Goal: Feedback & Contribution: Contribute content

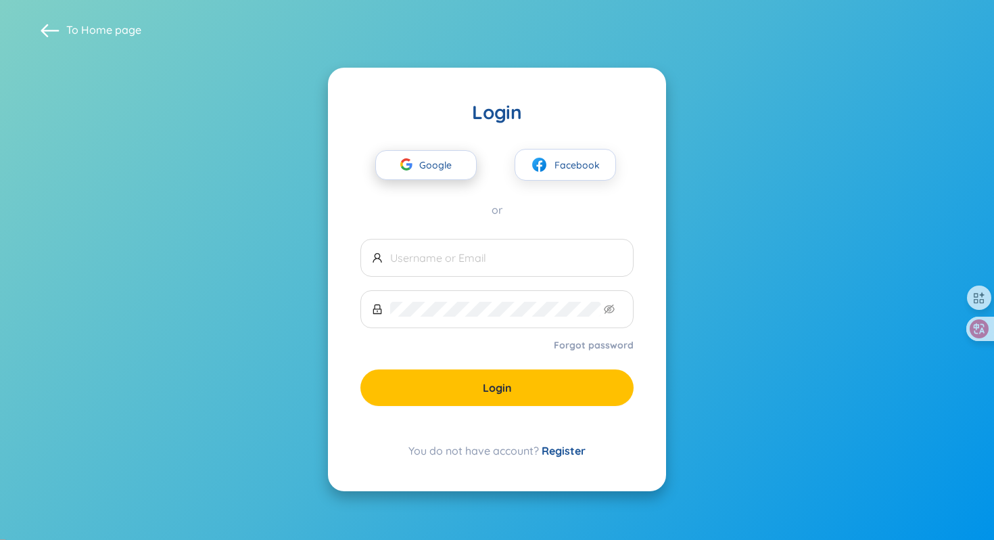
click at [432, 177] on span "Google" at bounding box center [438, 165] width 39 height 28
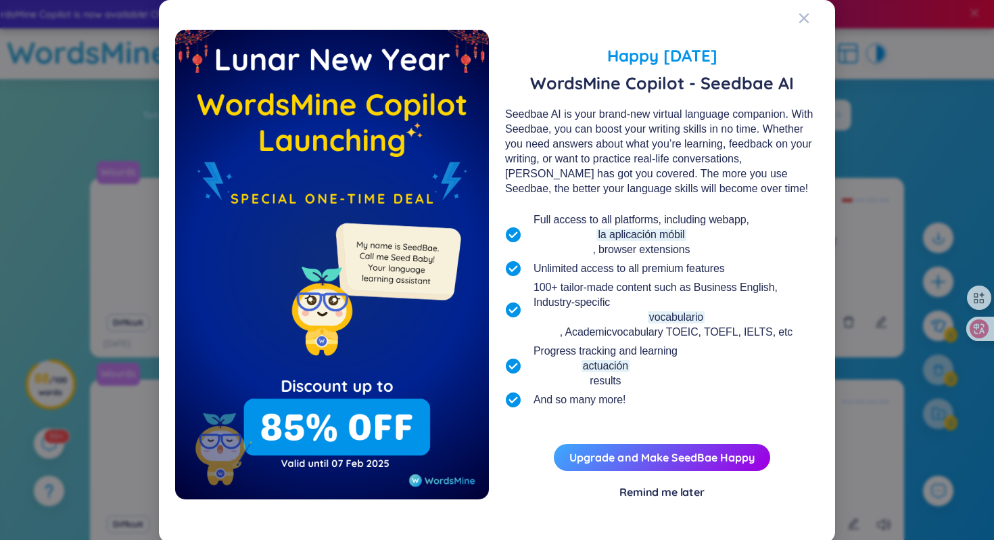
scroll to position [3, 0]
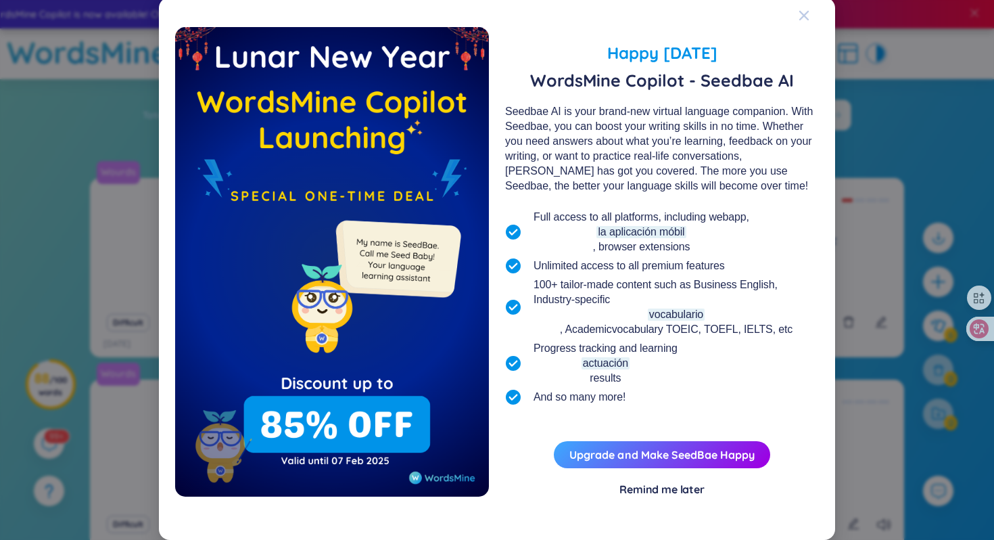
click at [812, 14] on span "Close" at bounding box center [817, 15] width 37 height 37
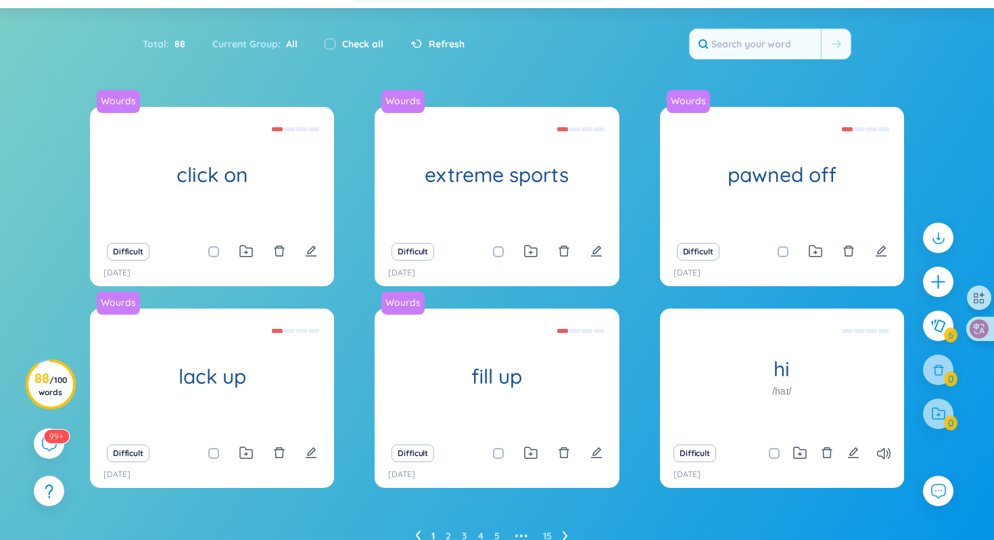
scroll to position [98, 0]
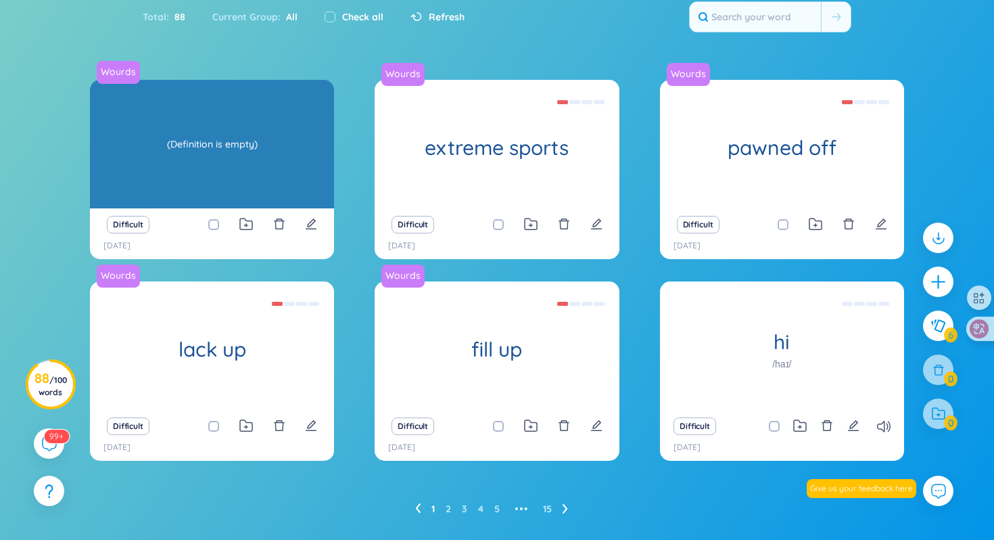
click at [177, 165] on div "Wourds click on (Definition is empty)" at bounding box center [212, 144] width 244 height 129
click at [256, 177] on div "(Definition is empty)" at bounding box center [212, 144] width 231 height 122
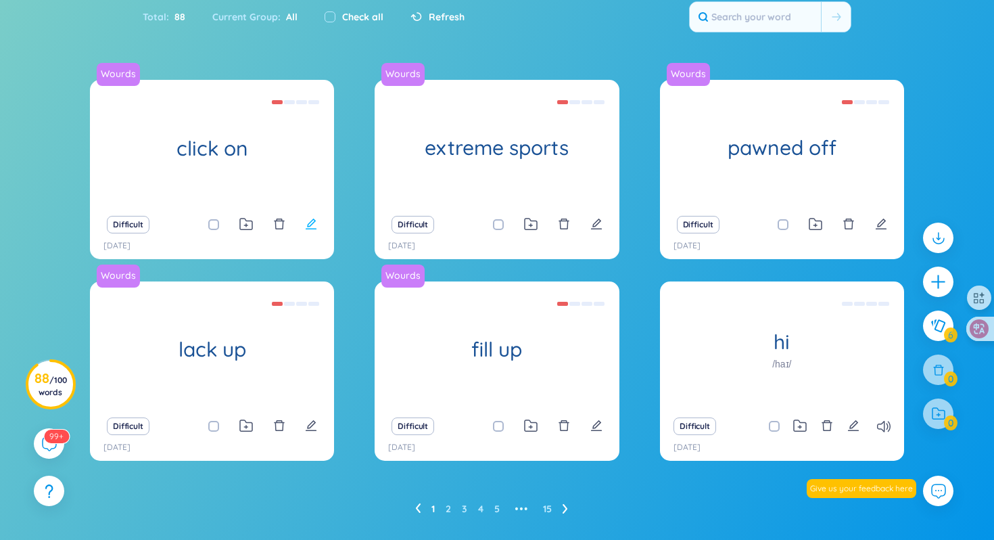
click at [315, 231] on button at bounding box center [311, 224] width 12 height 19
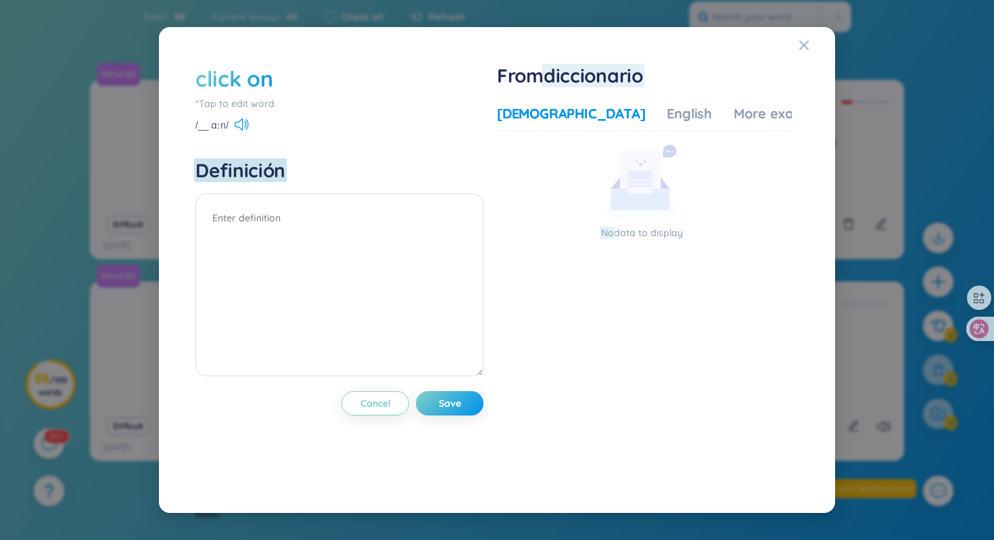
click at [208, 164] on span "Definición" at bounding box center [240, 170] width 90 height 24
click at [433, 231] on textarea at bounding box center [339, 284] width 288 height 183
click at [646, 117] on div "Vietnamese English More examples" at bounding box center [664, 117] width 335 height 27
click at [667, 114] on div "English" at bounding box center [689, 113] width 45 height 19
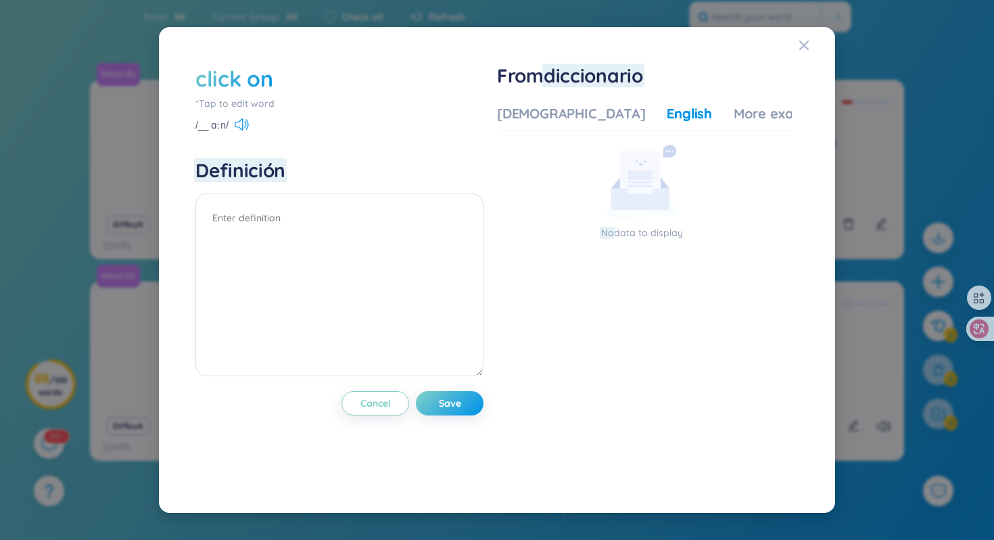
click at [667, 114] on div "English" at bounding box center [689, 113] width 45 height 19
click at [734, 108] on div "More examples" at bounding box center [783, 113] width 98 height 19
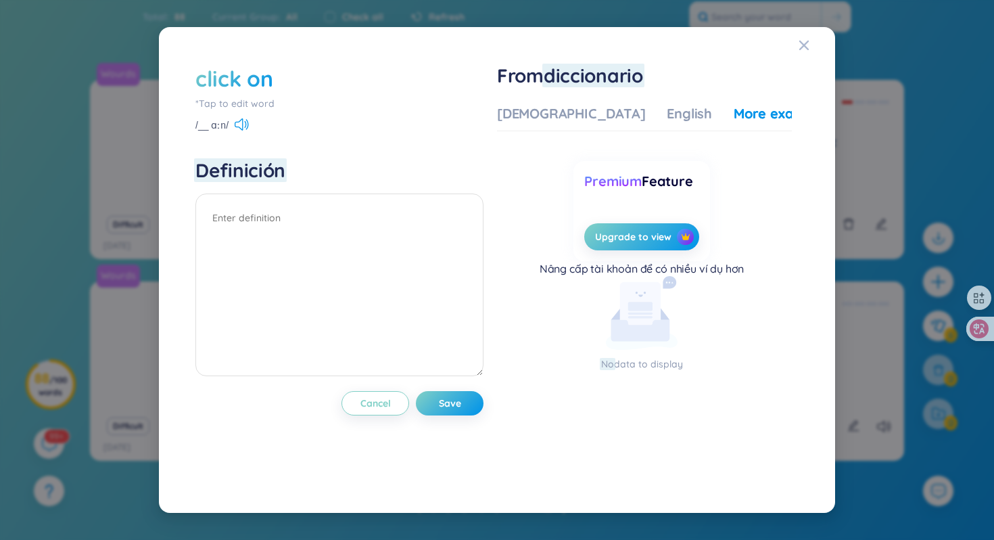
click at [628, 124] on div "Vietnamese English More examples" at bounding box center [664, 117] width 335 height 27
click at [667, 116] on div "English" at bounding box center [689, 113] width 45 height 19
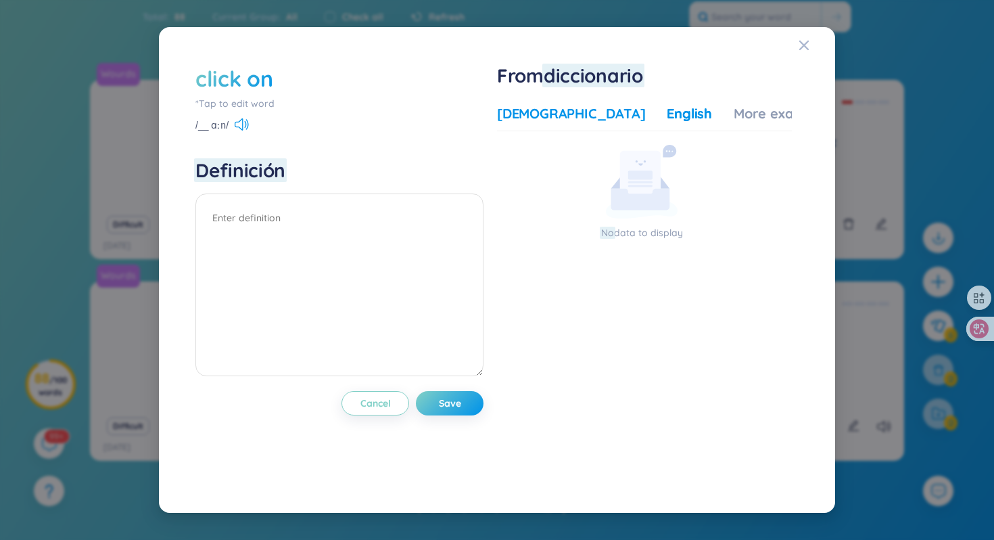
click at [549, 113] on div "Vietnamese" at bounding box center [571, 113] width 148 height 19
click at [249, 256] on textarea at bounding box center [339, 284] width 288 height 183
click at [484, 396] on button "Save" at bounding box center [450, 403] width 68 height 24
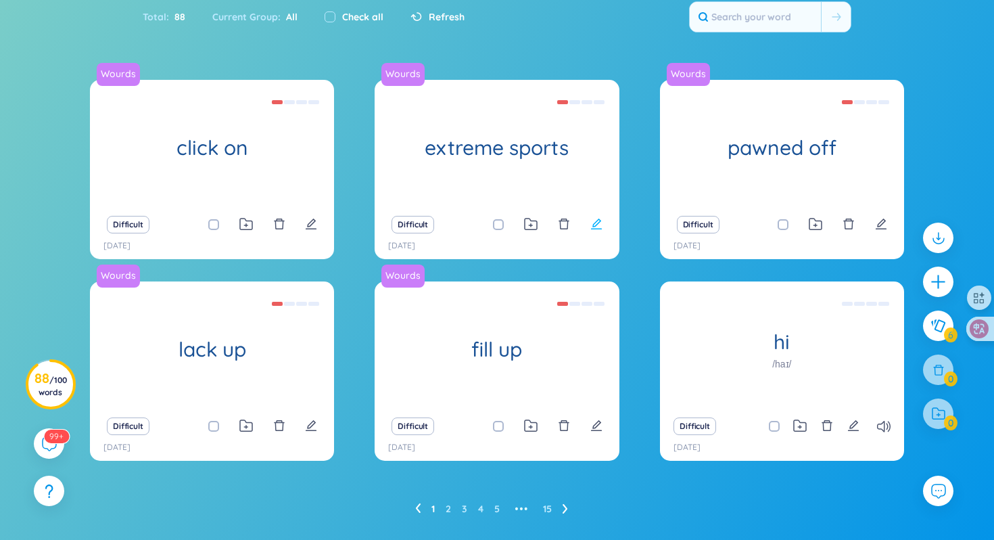
click at [591, 225] on icon "edit" at bounding box center [597, 224] width 12 height 12
type textarea "1 môn thể thao or hđ thú vị và nguy hiểm"
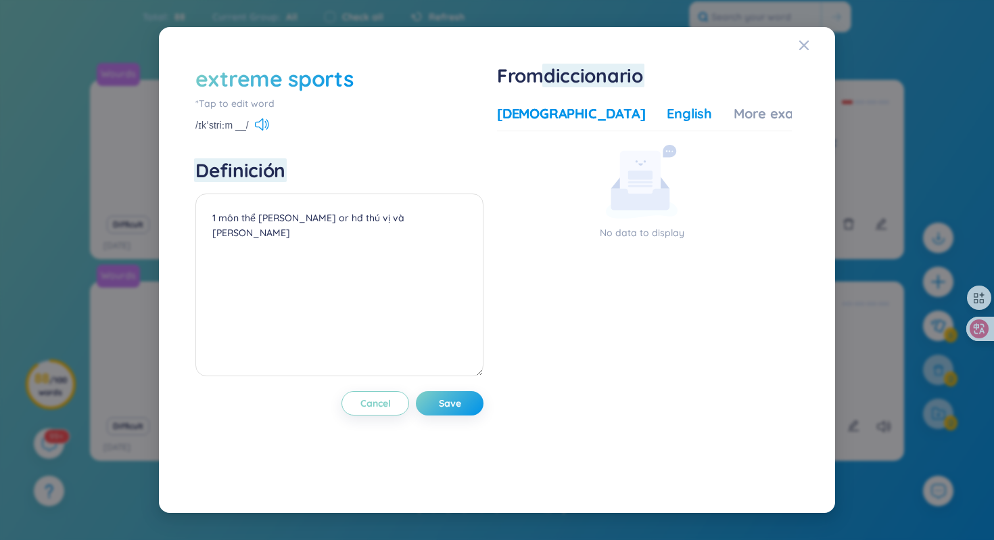
click at [667, 118] on div "English" at bounding box center [689, 113] width 45 height 19
click at [597, 76] on span "diccionario" at bounding box center [593, 76] width 99 height 24
click at [572, 81] on span "diccionario" at bounding box center [593, 76] width 99 height 24
click at [563, 120] on button "button" at bounding box center [558, 125] width 11 height 14
click at [569, 130] on icon "button" at bounding box center [563, 134] width 11 height 8
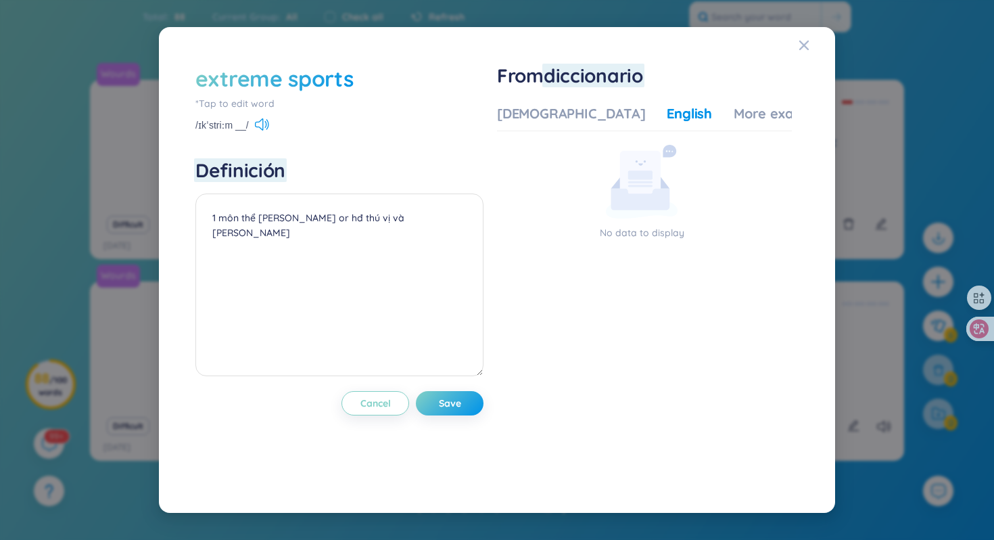
click at [139, 155] on div "extreme sports *Tap to edit word /ɪkˈstriːm __/ 1 môn thể thao or hđ thú vị và …" at bounding box center [497, 270] width 994 height 540
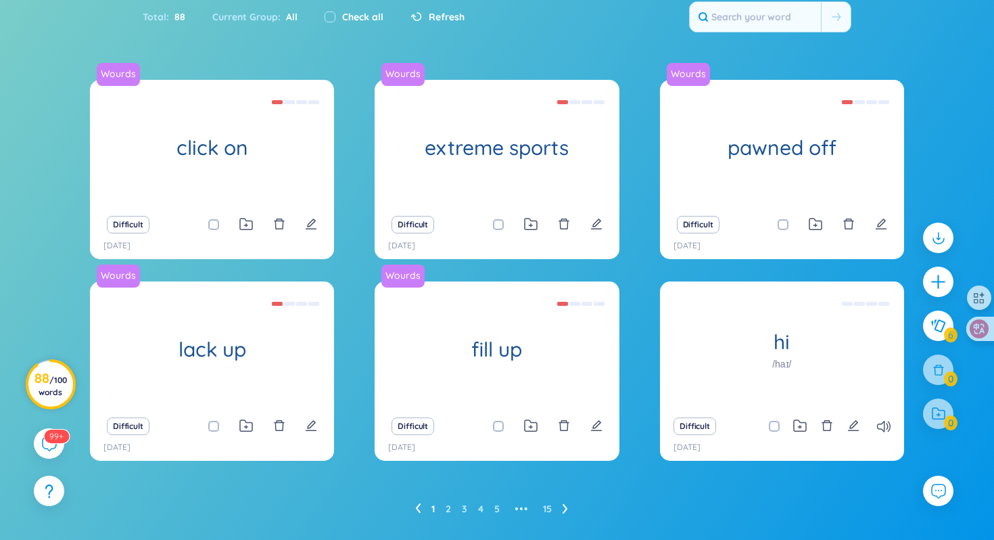
click at [48, 373] on h3 "88 / 100 words" at bounding box center [50, 385] width 32 height 24
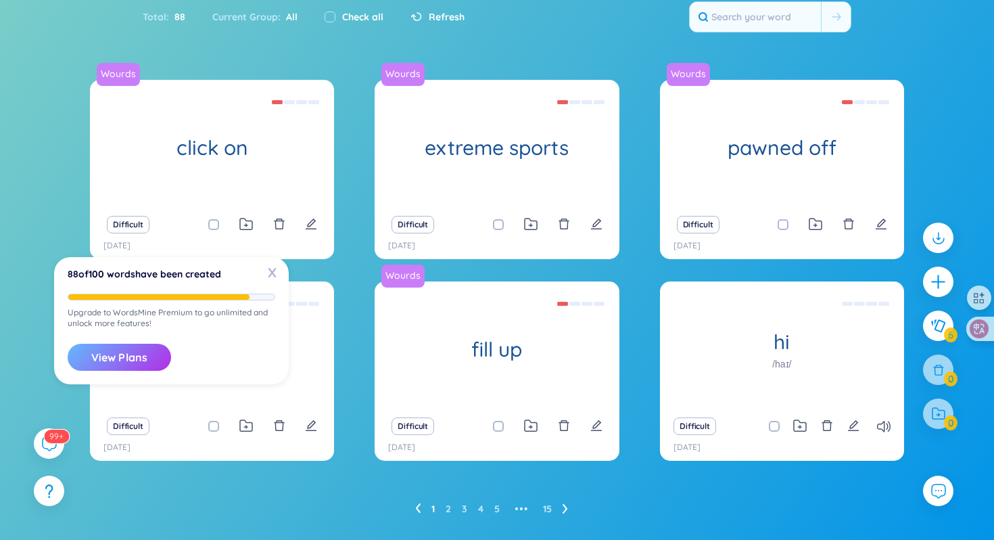
click at [121, 361] on button "View Plans" at bounding box center [119, 357] width 103 height 27
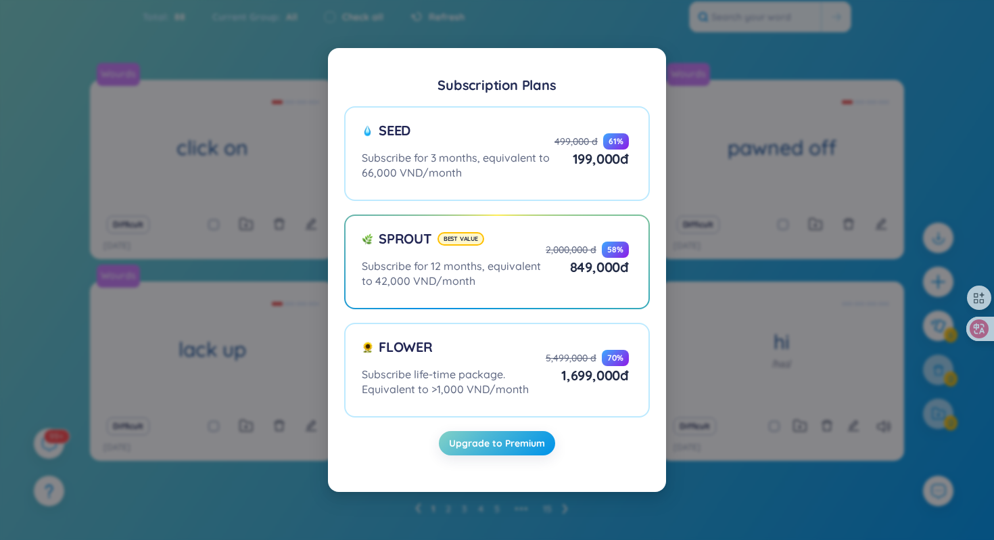
click at [260, 267] on div "Subscription Plans Seed Subscribe for 3 months, equivalent to 66,000 VND/month …" at bounding box center [497, 270] width 994 height 540
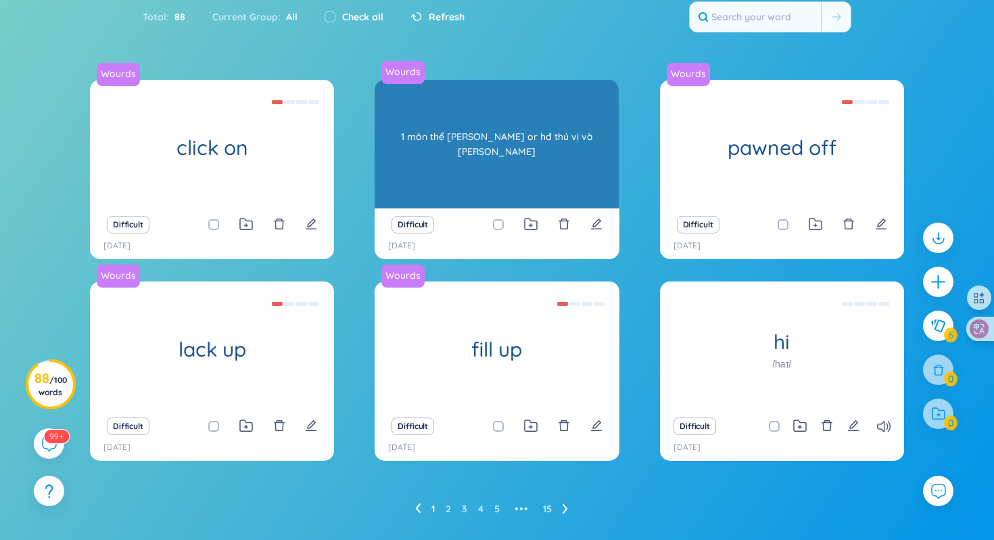
scroll to position [0, 0]
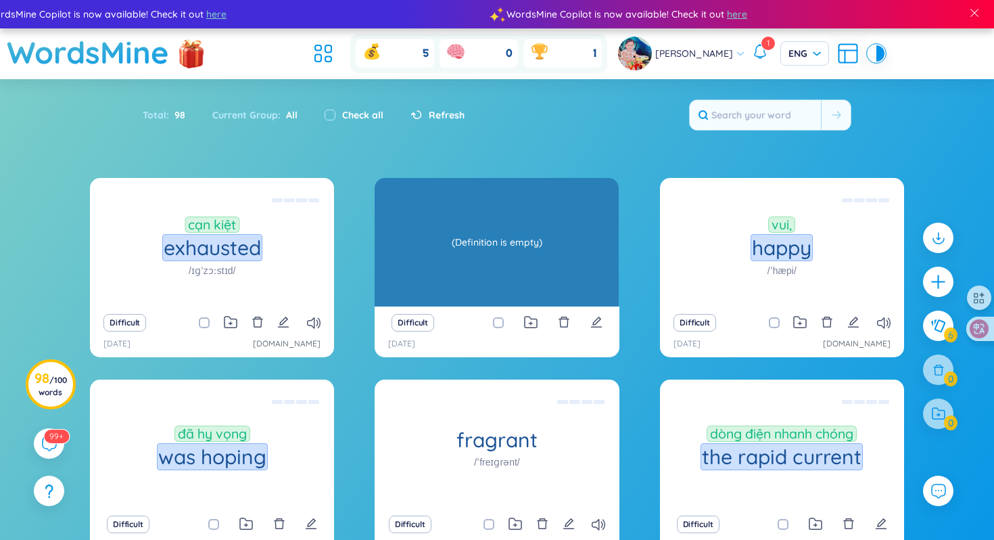
scroll to position [131, 0]
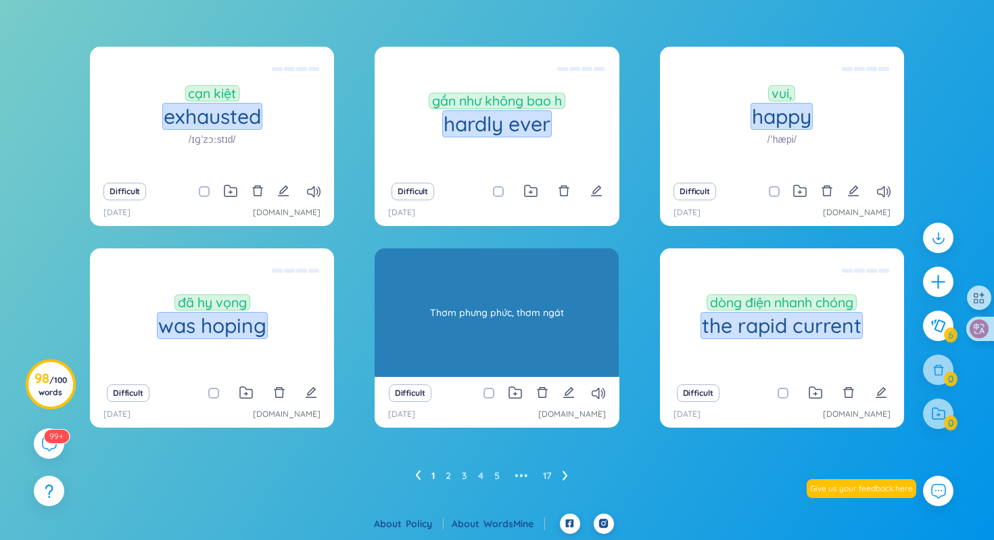
click at [524, 315] on div "Thơm phưng phức, thơm ngát" at bounding box center [497, 313] width 231 height 122
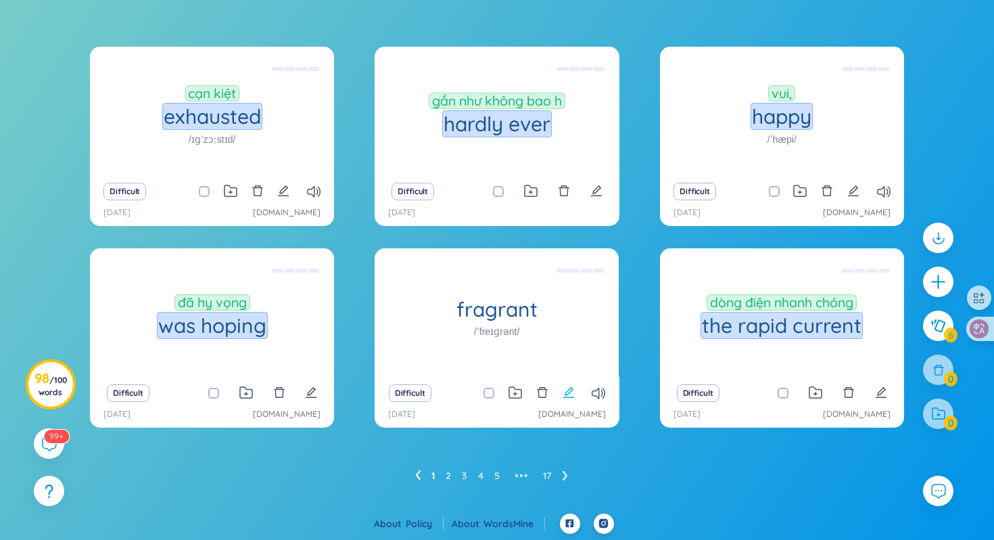
click at [568, 393] on icon "edit" at bounding box center [568, 392] width 11 height 11
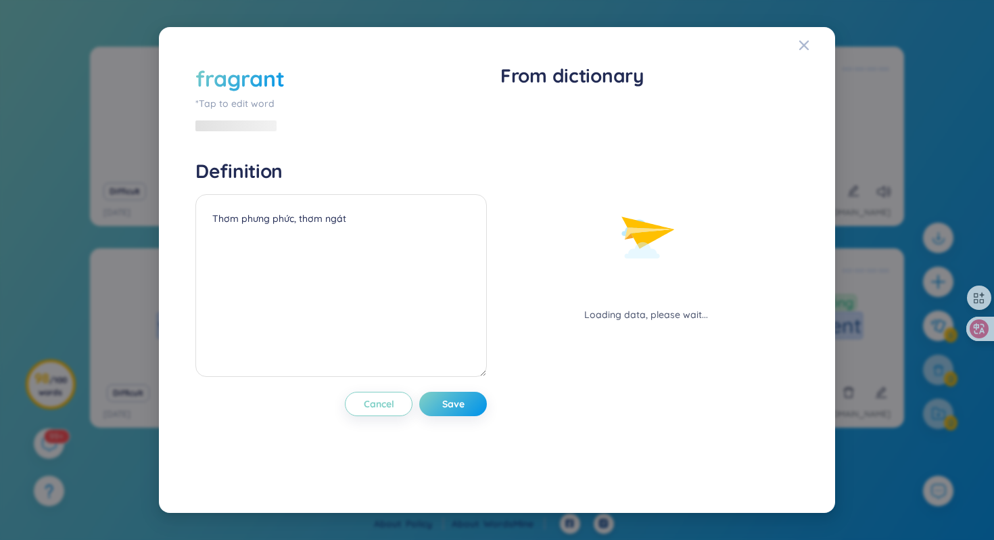
click at [223, 88] on div "fragrant" at bounding box center [239, 79] width 89 height 30
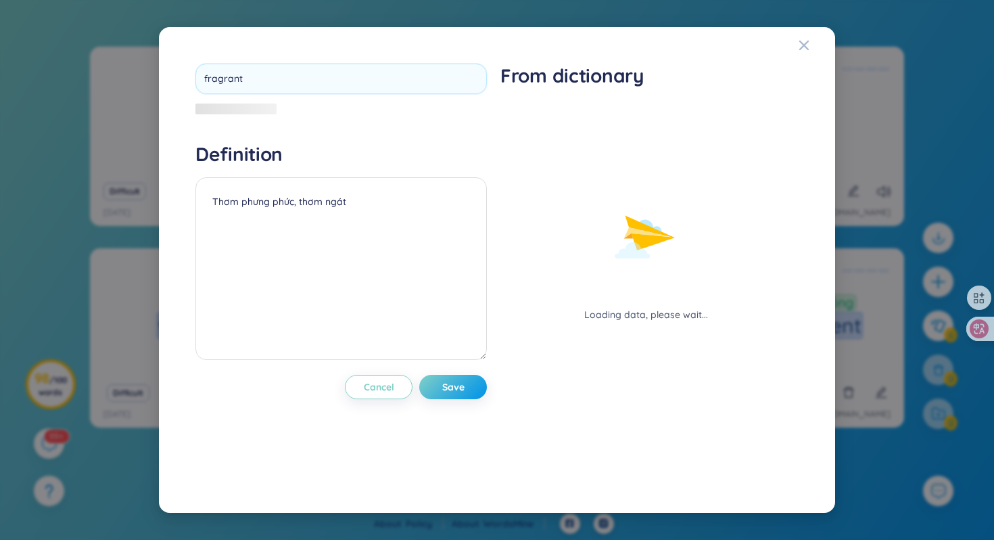
click at [223, 88] on input "fragrant" at bounding box center [341, 79] width 292 height 30
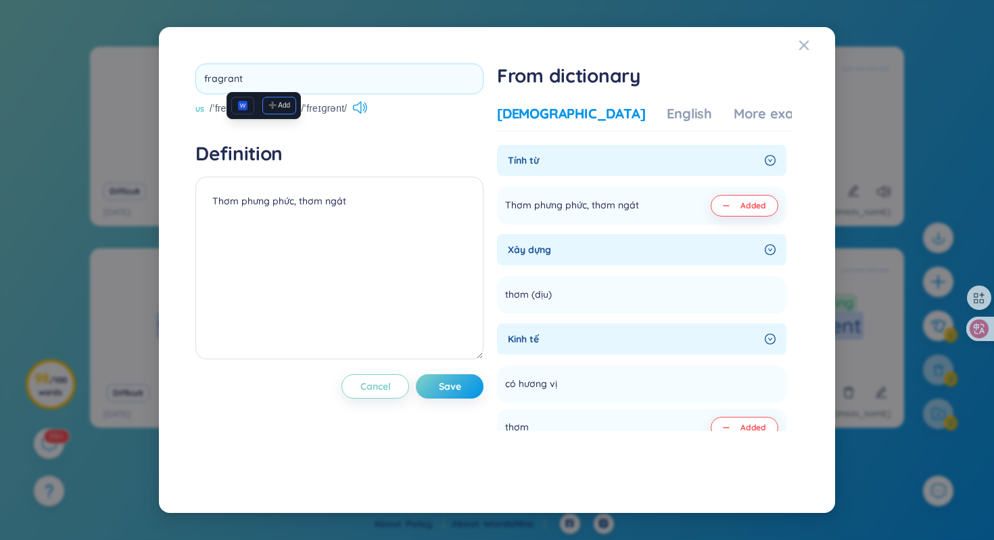
click at [277, 107] on button "➕ Add" at bounding box center [279, 106] width 34 height 18
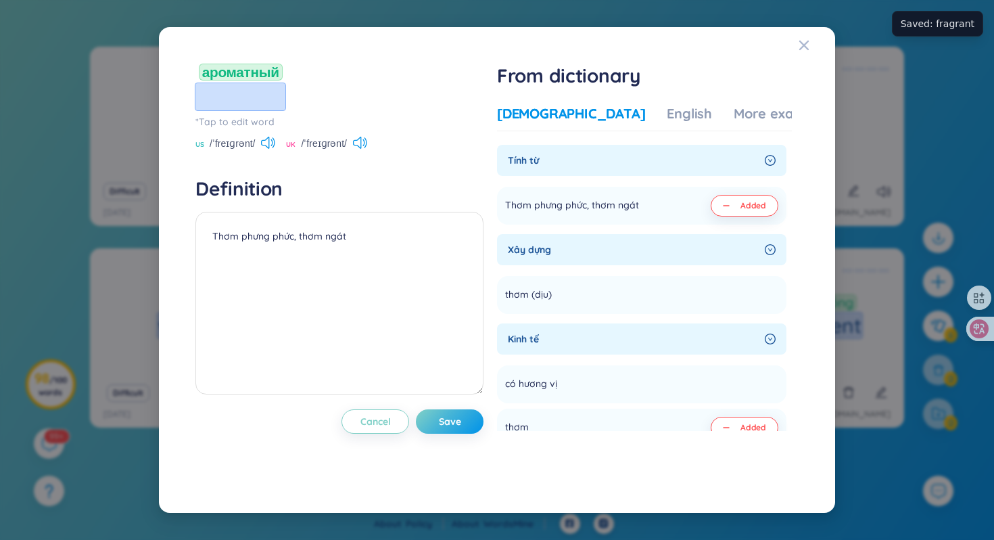
click at [236, 72] on span "ароматный fragrant" at bounding box center [240, 87] width 90 height 47
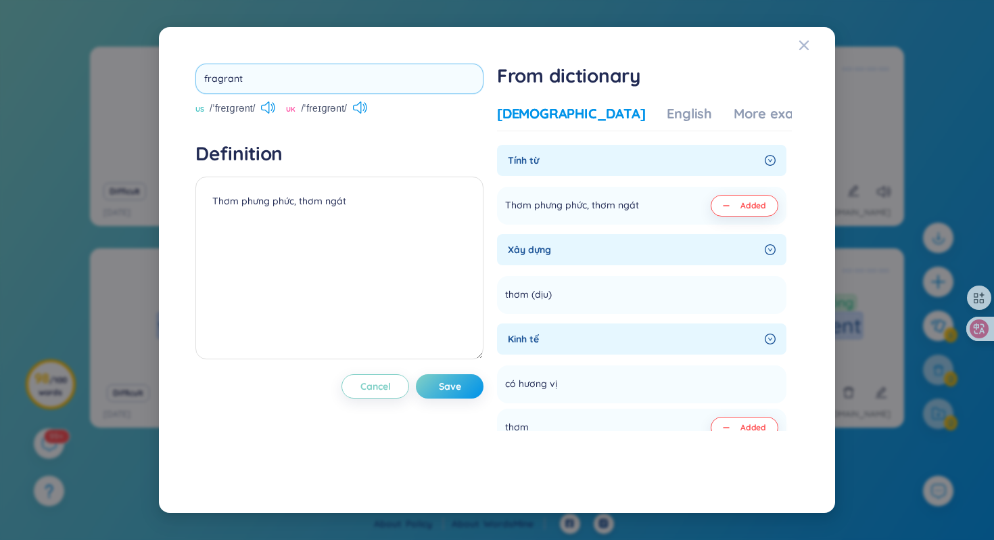
click at [235, 74] on input "fragrant" at bounding box center [339, 79] width 288 height 30
click at [287, 92] on button "➕ Add" at bounding box center [292, 92] width 34 height 18
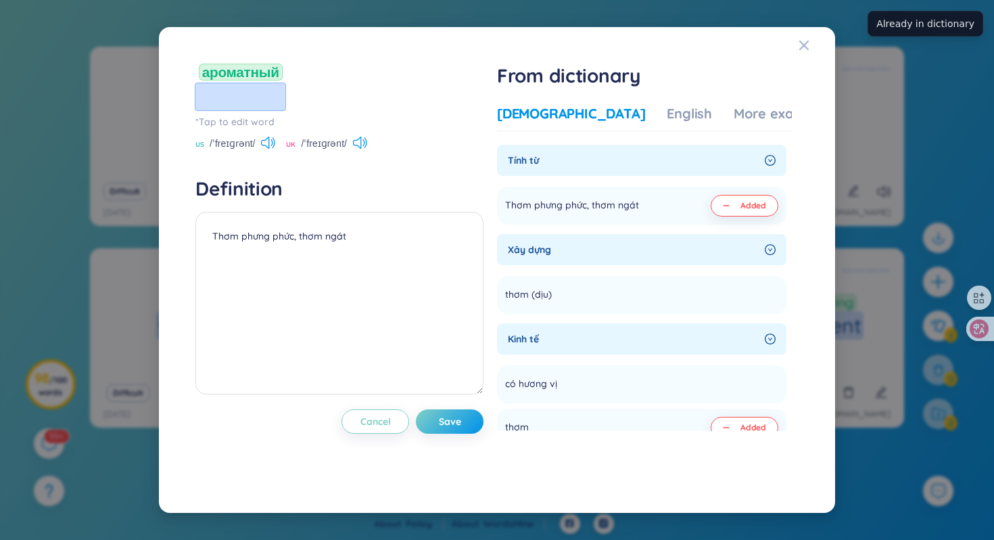
click at [246, 97] on span "fragrant" at bounding box center [240, 96] width 90 height 27
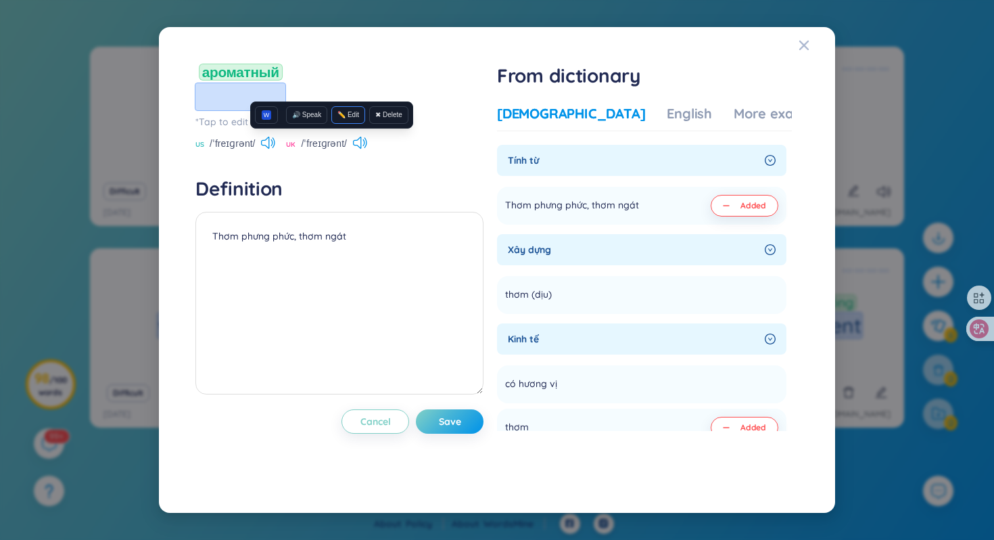
click at [346, 111] on button "✏️ Edit" at bounding box center [348, 115] width 34 height 18
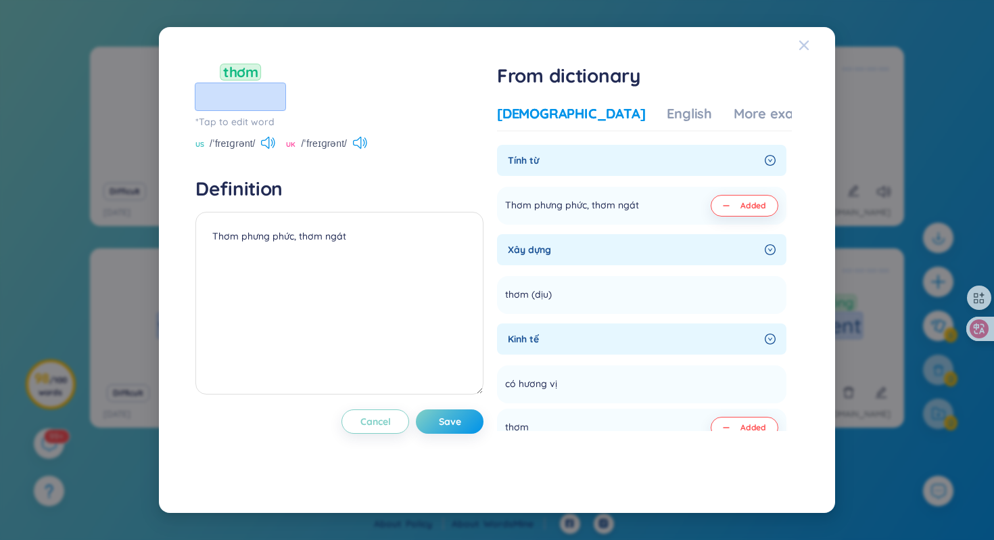
click at [799, 49] on icon "Close" at bounding box center [804, 45] width 11 height 11
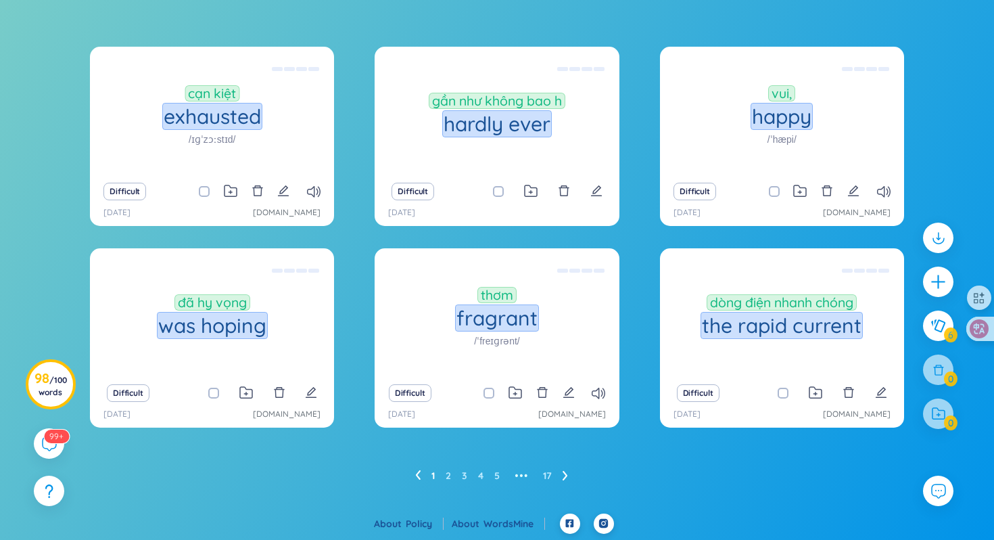
click at [561, 469] on ul "1 2 3 4 5 ••• 17" at bounding box center [497, 476] width 164 height 22
click at [562, 472] on ul "1 2 3 4 5 ••• 17" at bounding box center [497, 476] width 164 height 22
click at [932, 418] on div at bounding box center [938, 413] width 30 height 30
click at [950, 417] on div at bounding box center [938, 413] width 30 height 30
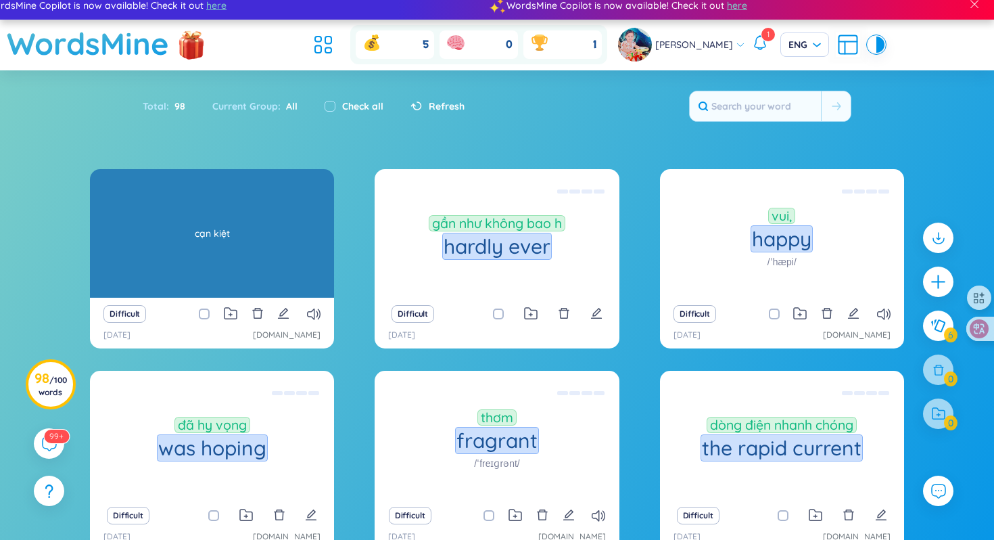
scroll to position [0, 0]
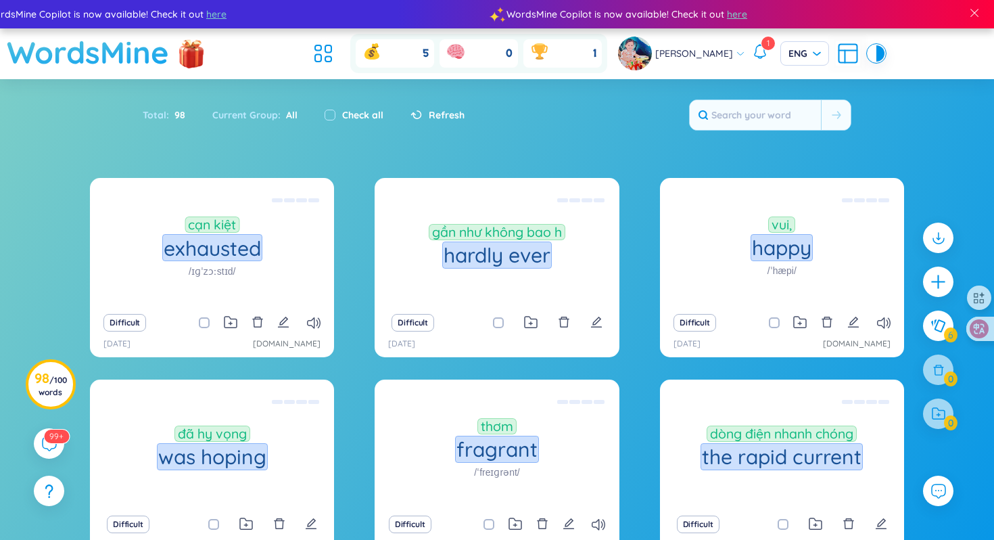
click at [87, 55] on h1 "WordsMine" at bounding box center [88, 52] width 162 height 48
click at [85, 43] on h1 "WordsMine" at bounding box center [88, 52] width 162 height 48
click at [817, 55] on div "Lê Larissa 1 ENG" at bounding box center [751, 54] width 267 height 34
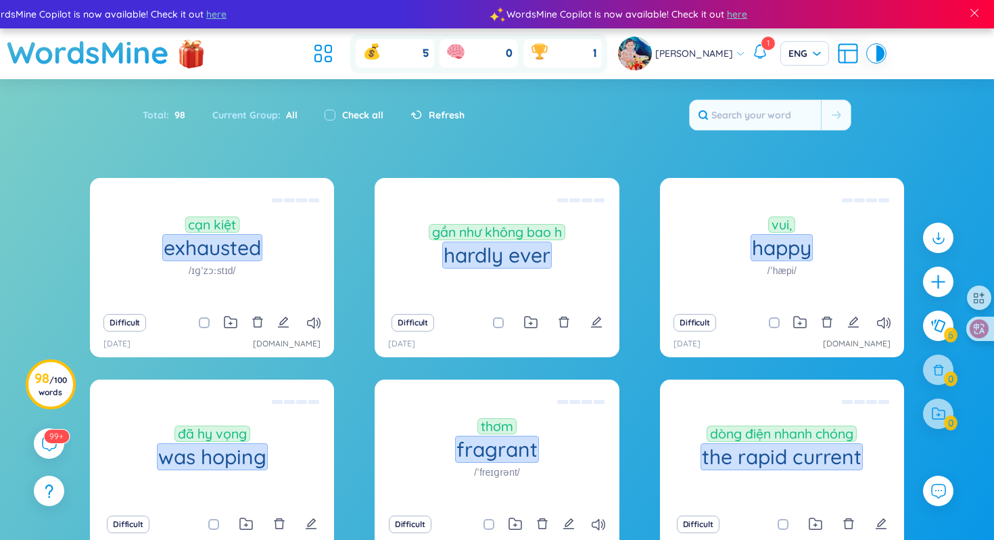
click at [836, 55] on icon at bounding box center [848, 53] width 24 height 24
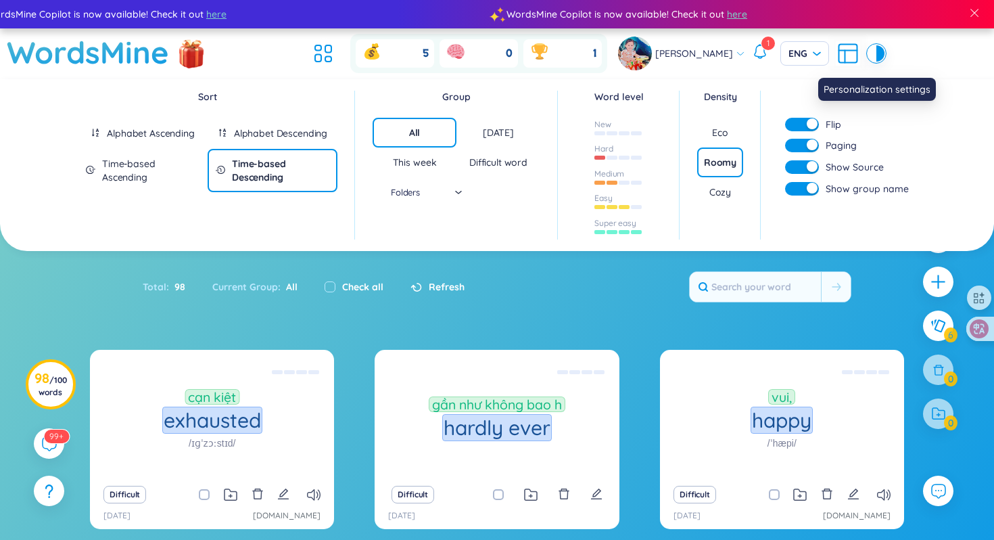
click at [836, 55] on icon at bounding box center [848, 53] width 24 height 24
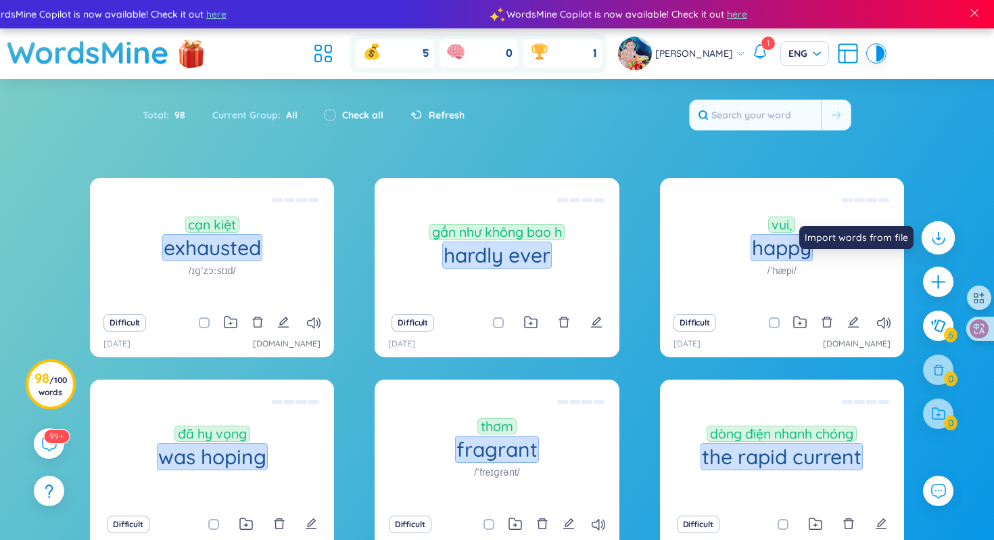
click at [942, 249] on div at bounding box center [939, 238] width 34 height 34
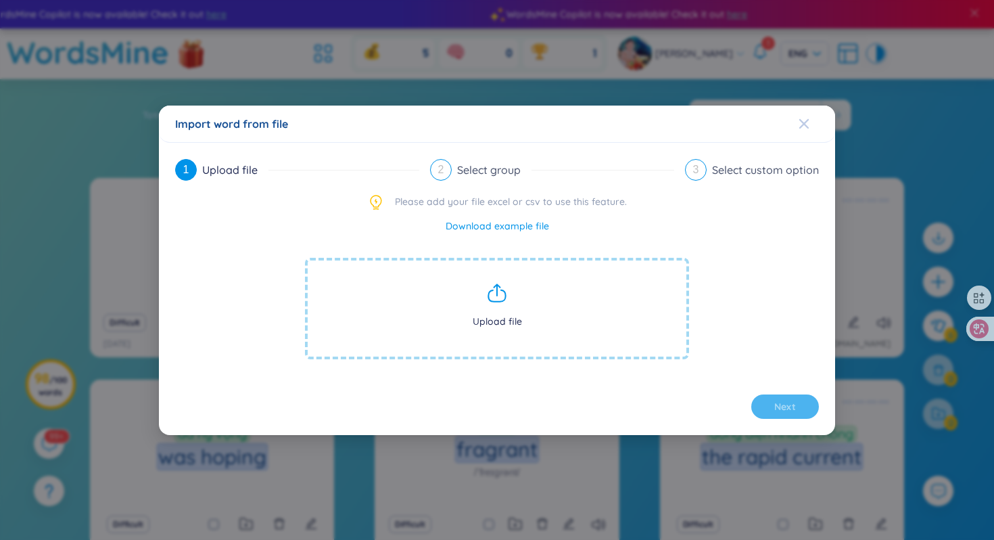
click at [807, 126] on icon "Close" at bounding box center [804, 122] width 9 height 9
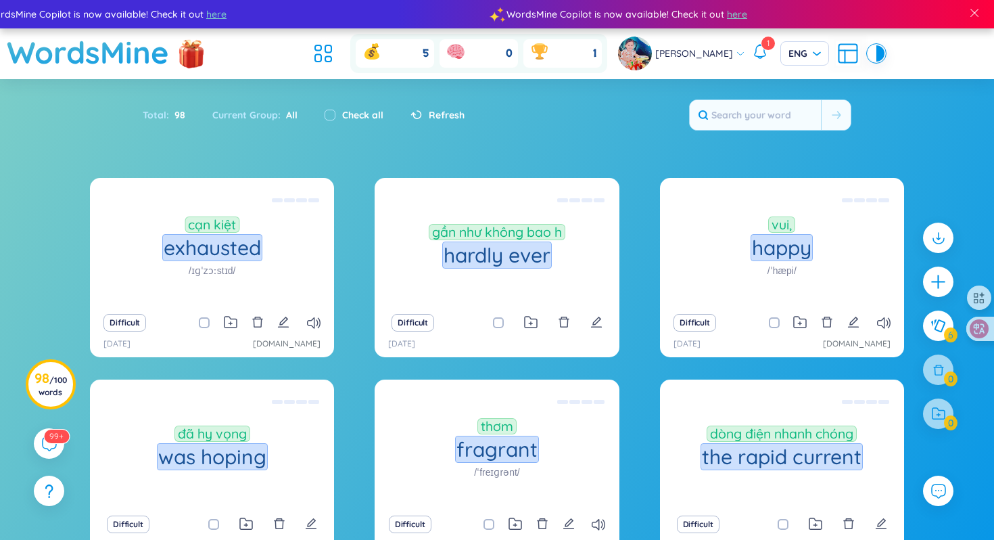
click at [935, 416] on div at bounding box center [938, 413] width 30 height 30
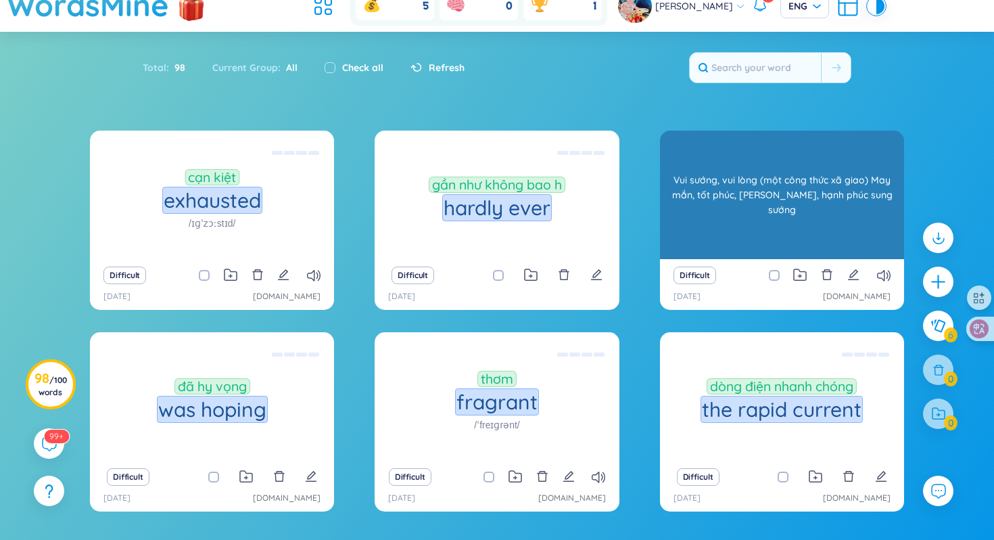
scroll to position [131, 0]
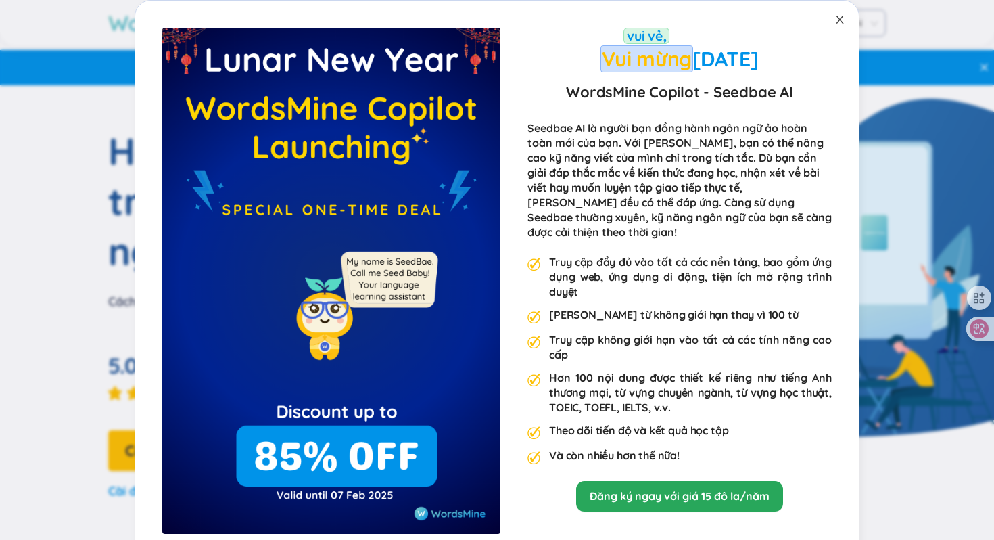
click at [833, 20] on span "Đóng" at bounding box center [840, 20] width 38 height 38
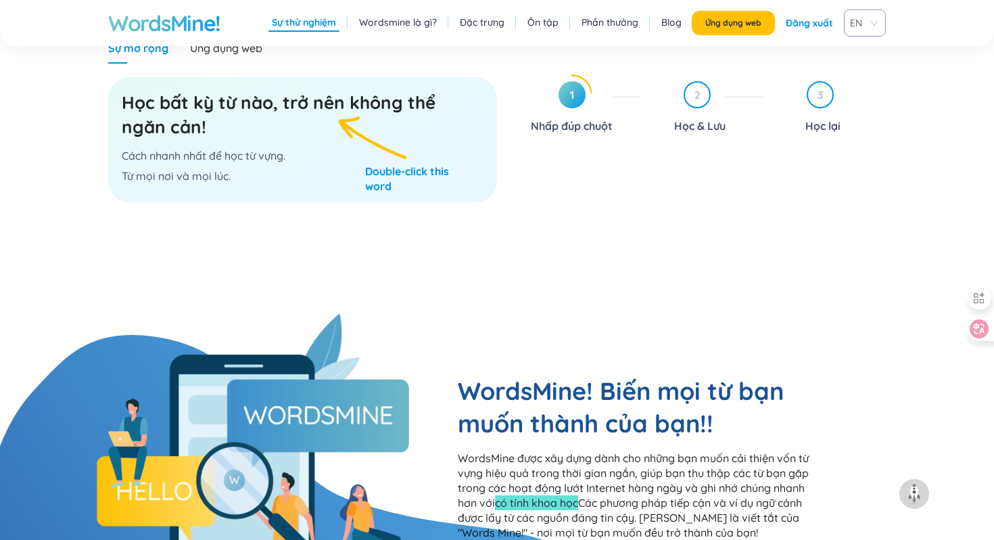
scroll to position [844, 0]
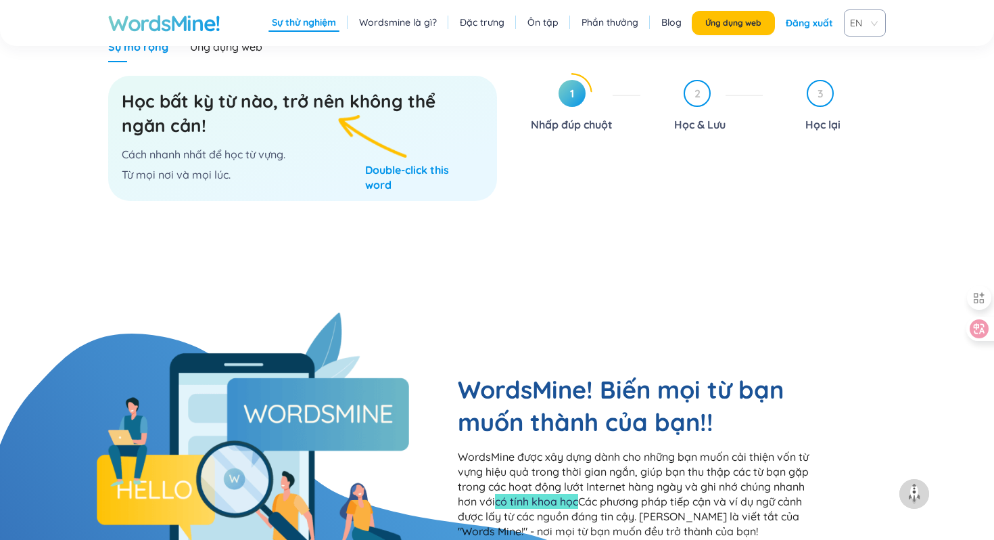
click at [305, 100] on font "Học bất kỳ từ nào, trở nên không thể ngăn cản!" at bounding box center [279, 113] width 314 height 47
click at [299, 97] on font "Học bất kỳ từ nào, trở nên không thể ngăn cản!" at bounding box center [279, 113] width 314 height 47
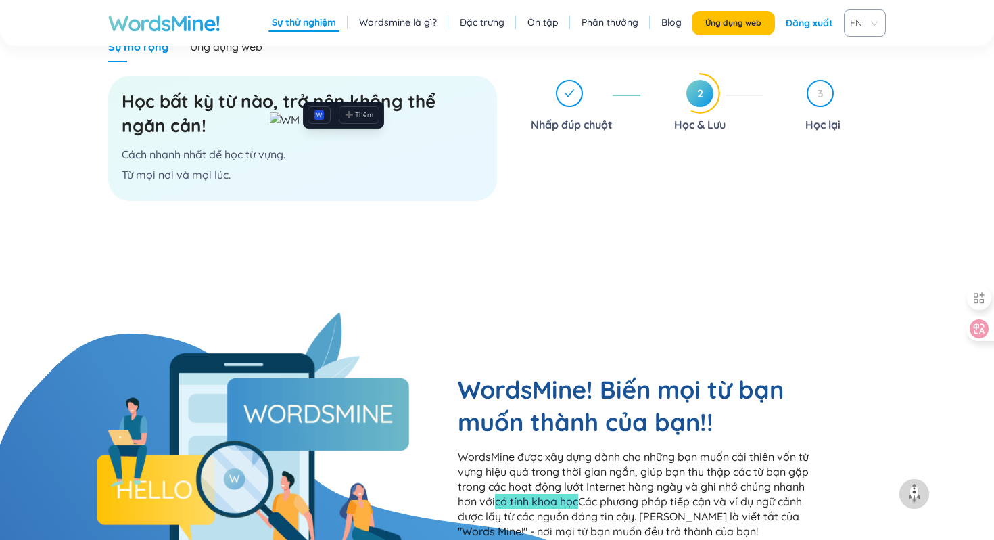
click at [411, 102] on font "Học bất kỳ từ nào, trở nên không thể ngăn cản!" at bounding box center [279, 113] width 314 height 47
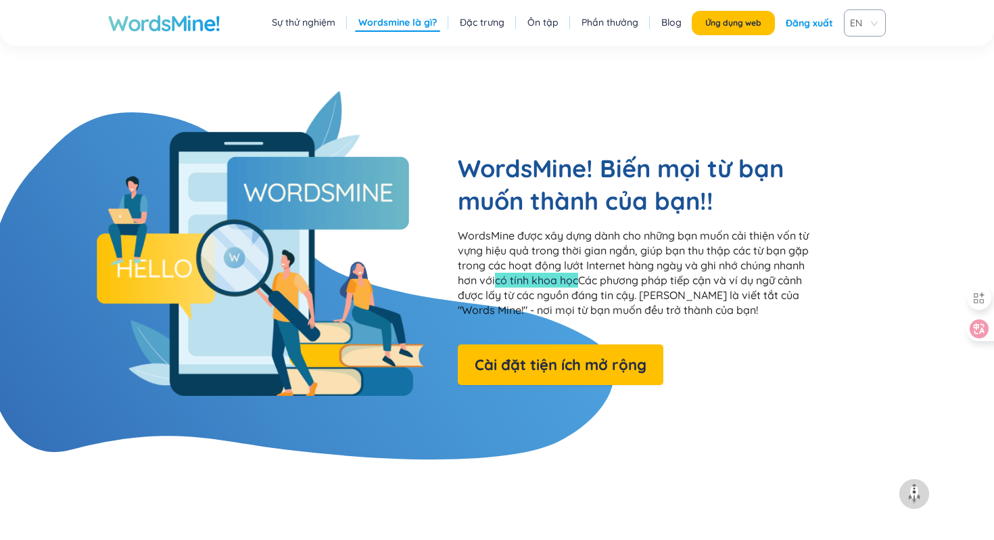
scroll to position [1084, 0]
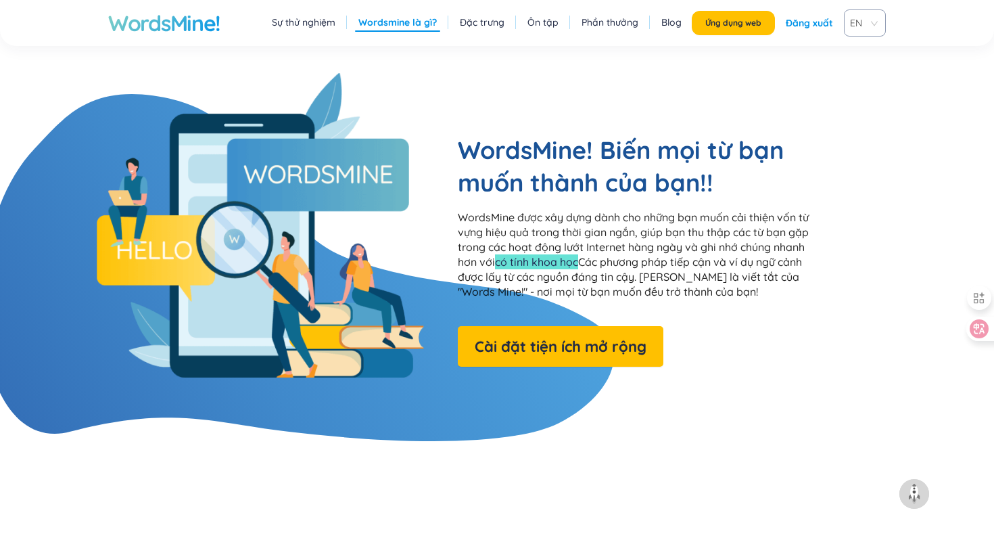
click at [526, 264] on font "có tính khoa học" at bounding box center [536, 262] width 83 height 14
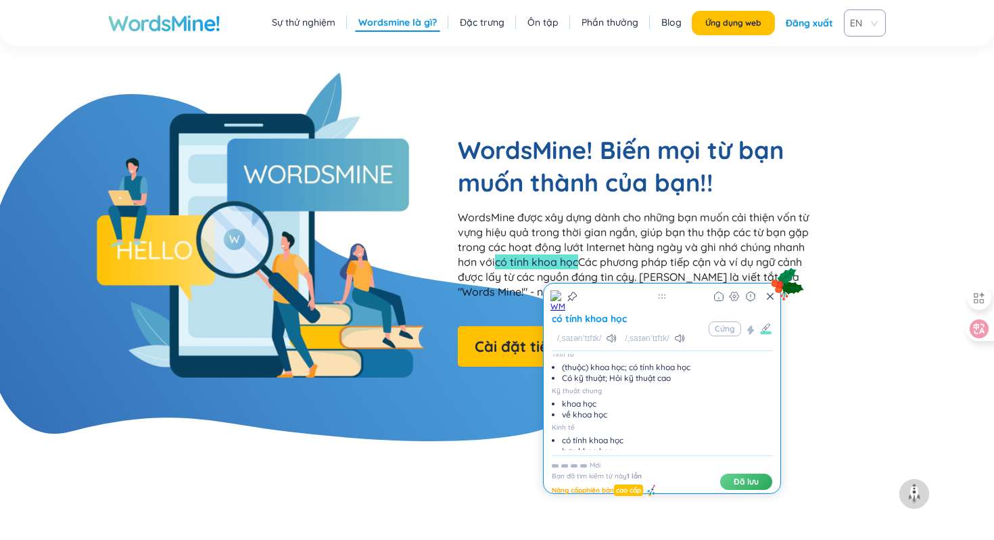
scroll to position [182, 0]
click at [489, 290] on font "Các phương pháp tiếp cận và ví dụ ngữ cảnh được lấy từ các nguồn đáng tin cậy. …" at bounding box center [630, 276] width 344 height 43
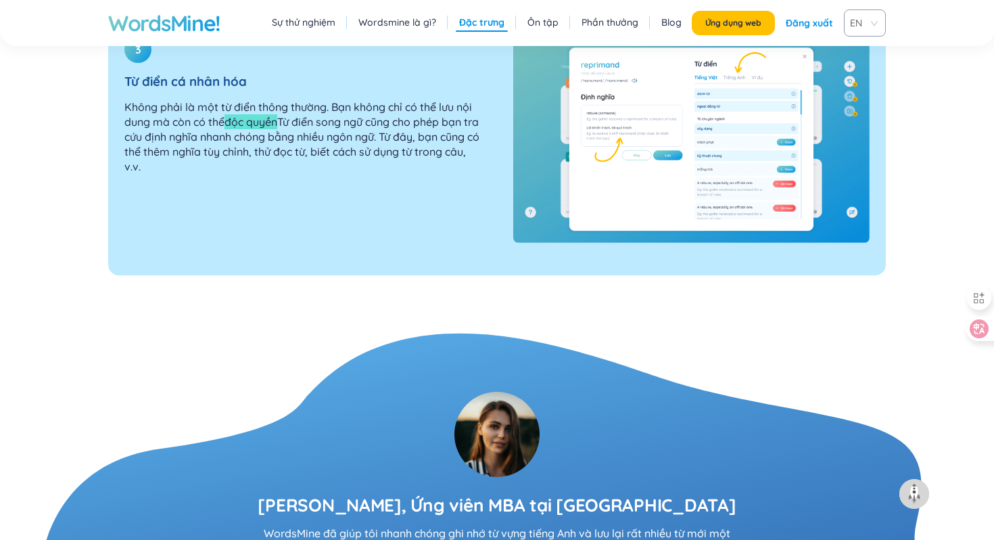
scroll to position [2219, 0]
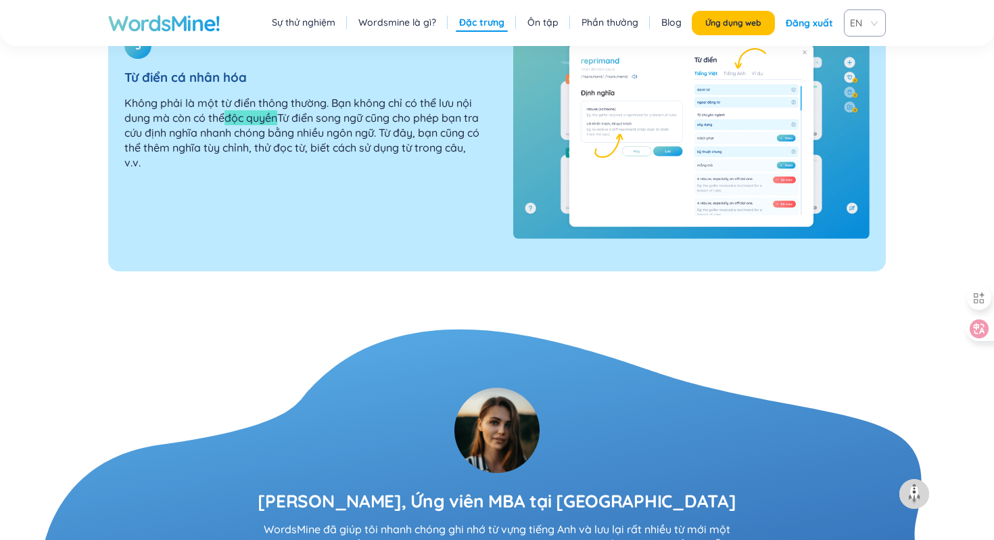
click at [243, 122] on font "độc quyền" at bounding box center [251, 118] width 53 height 14
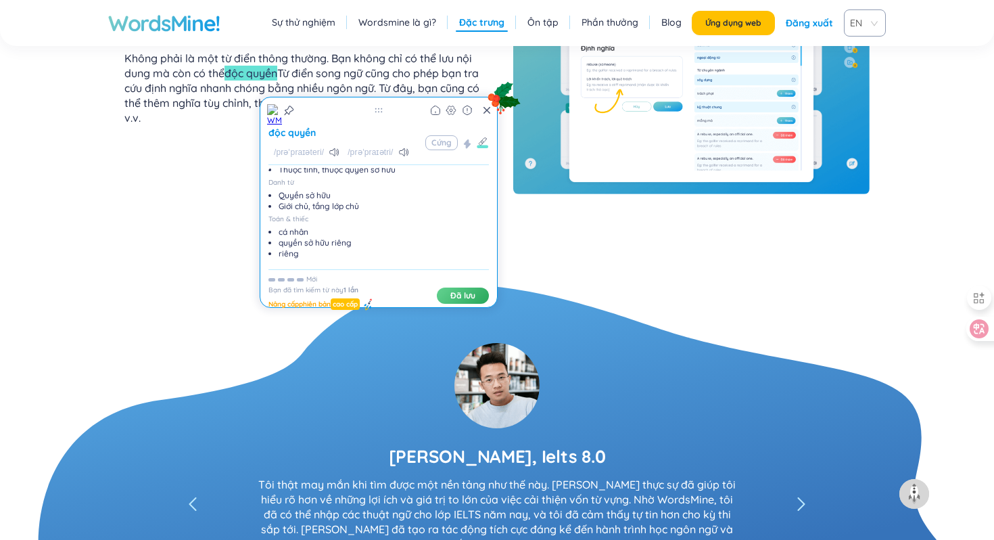
scroll to position [2270, 0]
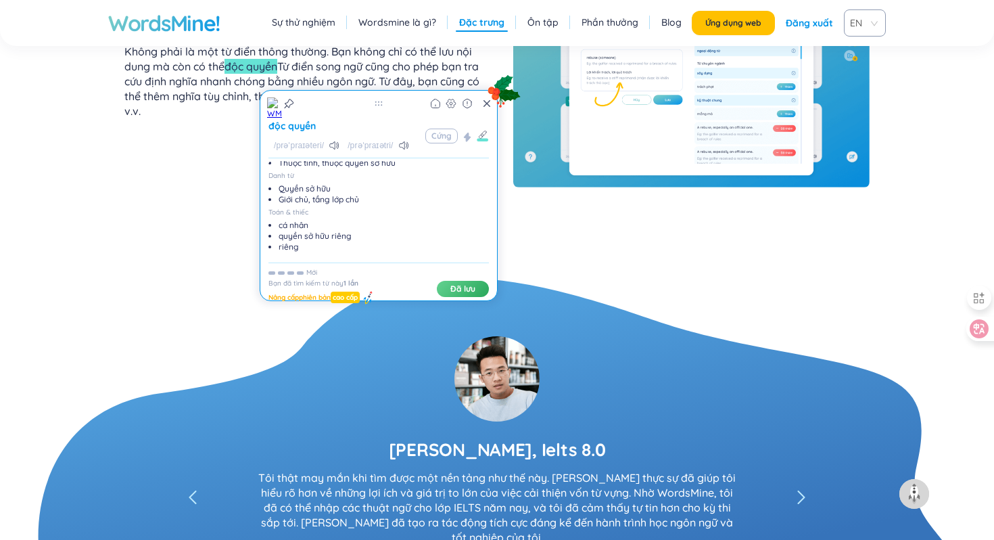
click at [355, 296] on font "cao cấp" at bounding box center [345, 297] width 25 height 9
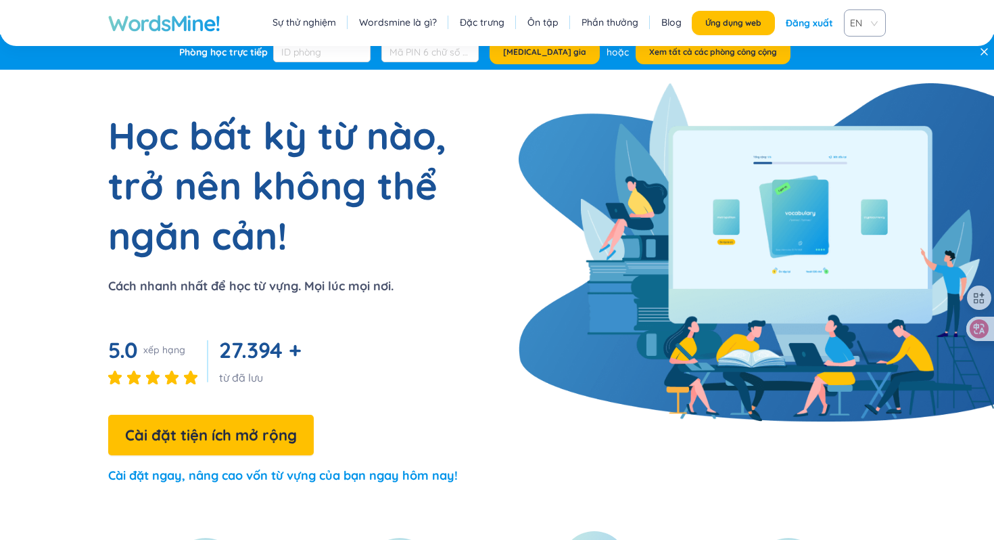
scroll to position [0, 0]
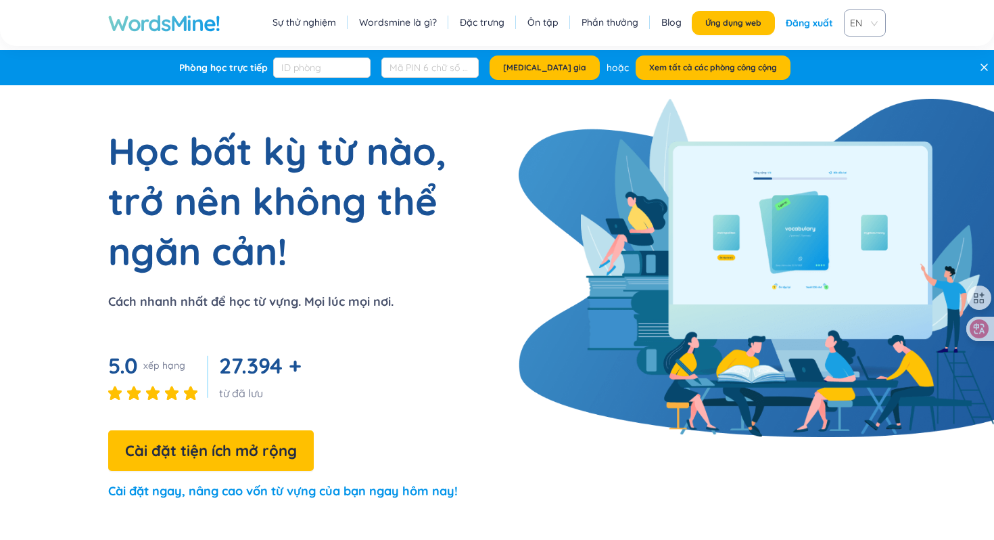
click at [382, 20] on font "Wordsmine là gì?" at bounding box center [398, 22] width 78 height 12
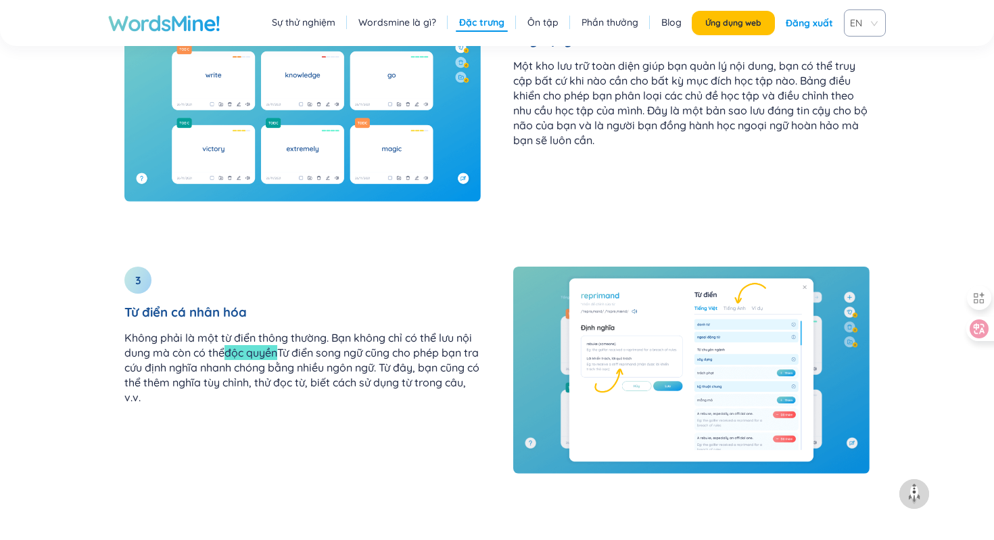
scroll to position [1804, 0]
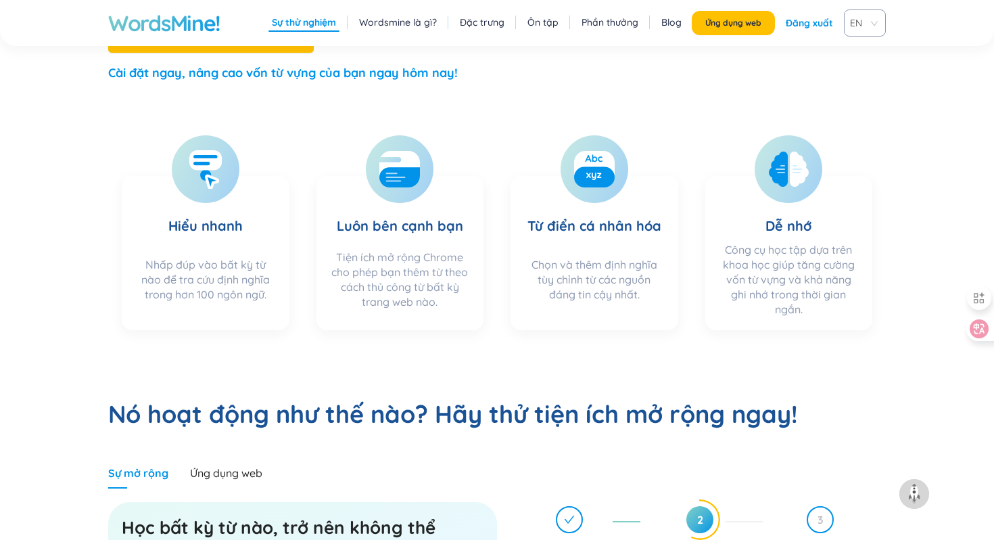
scroll to position [101, 0]
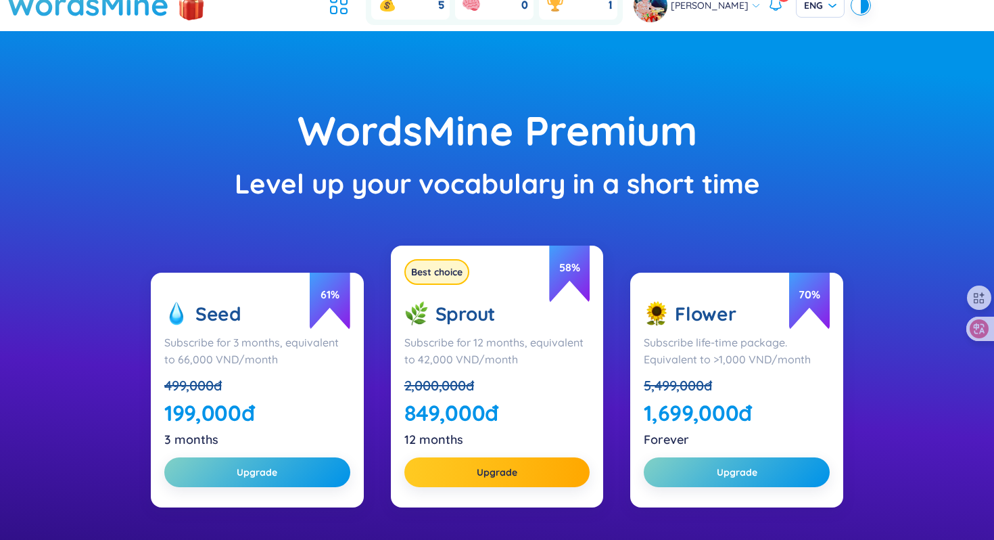
scroll to position [84, 0]
